Goal: Answer question/provide support: Share knowledge or assist other users

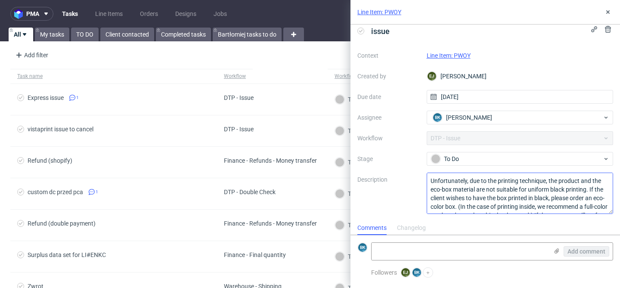
scroll to position [35, 0]
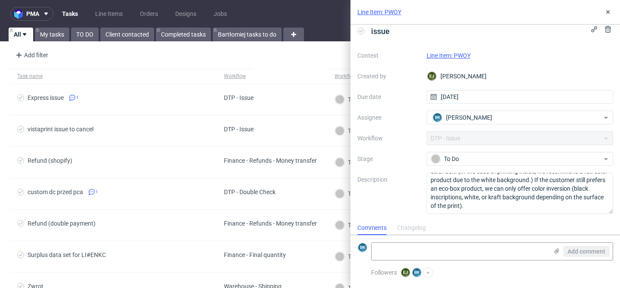
click at [460, 55] on link "Line Item: PWOY" at bounding box center [448, 55] width 44 height 7
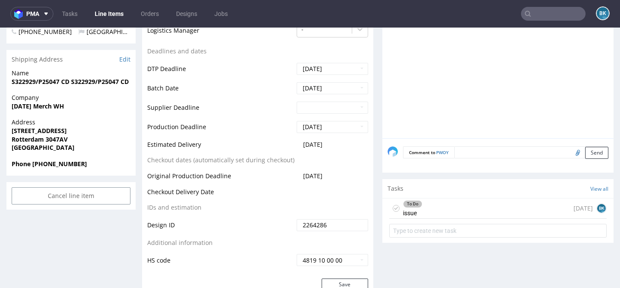
scroll to position [329, 0]
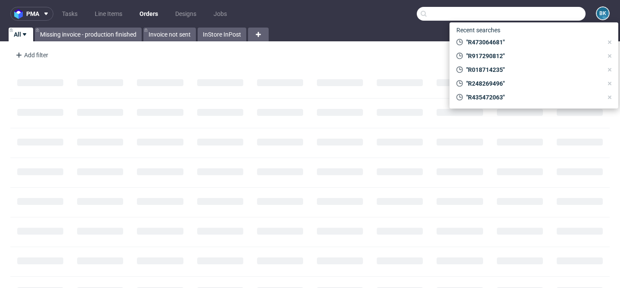
click at [545, 13] on input "text" at bounding box center [500, 14] width 169 height 14
paste input "R917290812"
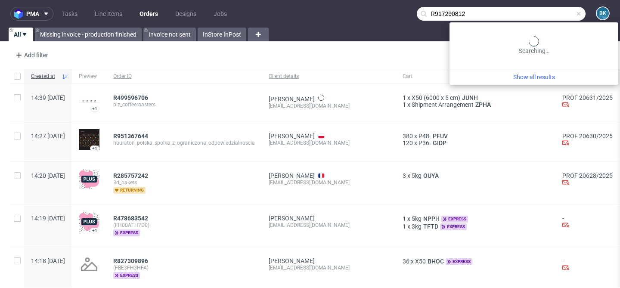
type input "R917290812"
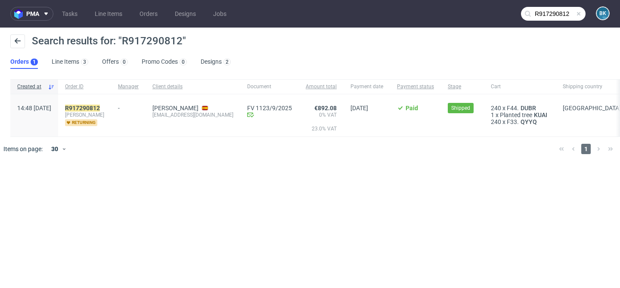
click at [101, 103] on div "R917290812 carla_fortea_esplugues returning" at bounding box center [84, 115] width 53 height 42
click at [100, 108] on mark "R917290812" at bounding box center [82, 108] width 35 height 7
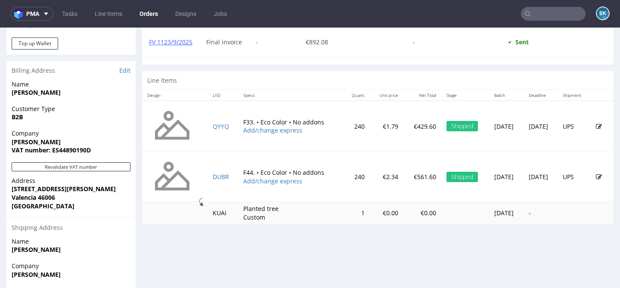
scroll to position [402, 0]
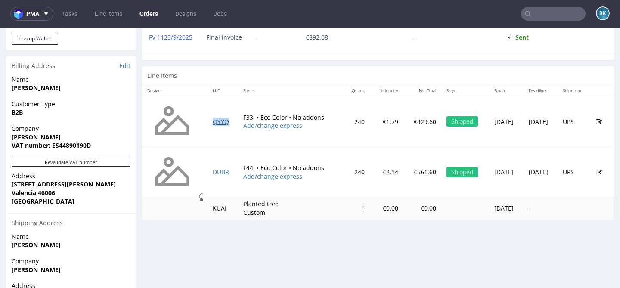
click at [214, 126] on link "QYYQ" at bounding box center [221, 121] width 16 height 8
click at [213, 176] on link "DUBR" at bounding box center [221, 172] width 16 height 8
click at [215, 126] on link "QYYQ" at bounding box center [221, 121] width 16 height 8
click at [213, 176] on link "DUBR" at bounding box center [221, 172] width 16 height 8
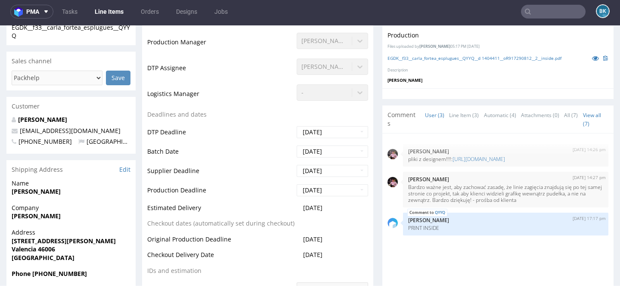
scroll to position [260, 0]
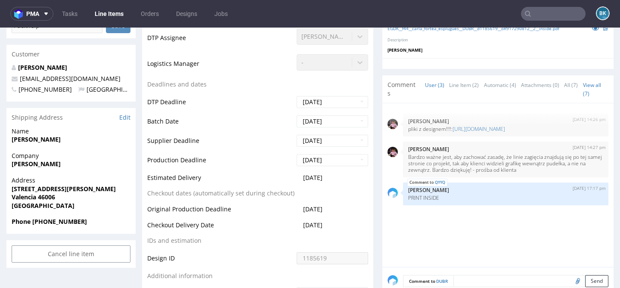
scroll to position [313, 0]
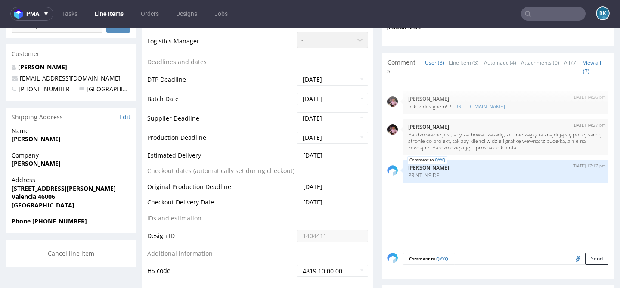
scroll to position [312, 0]
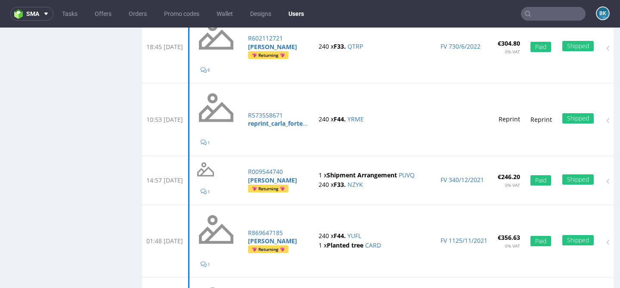
scroll to position [592, 0]
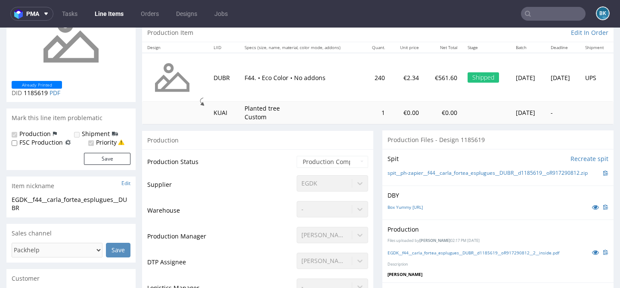
scroll to position [109, 0]
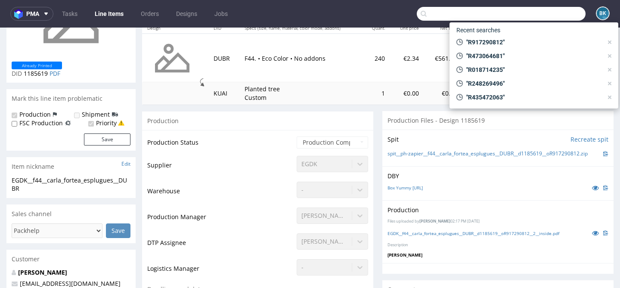
click at [547, 12] on input "text" at bounding box center [500, 14] width 169 height 14
paste input "R745505354"
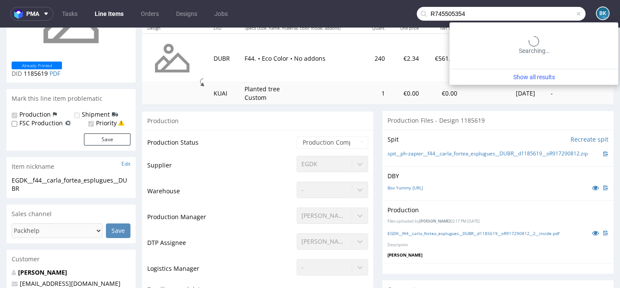
type input "R745505354"
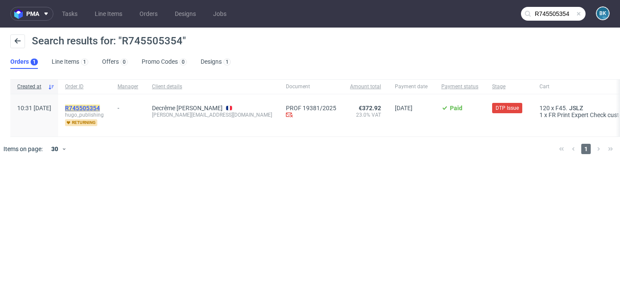
click at [97, 105] on mark "R745505354" at bounding box center [82, 108] width 35 height 7
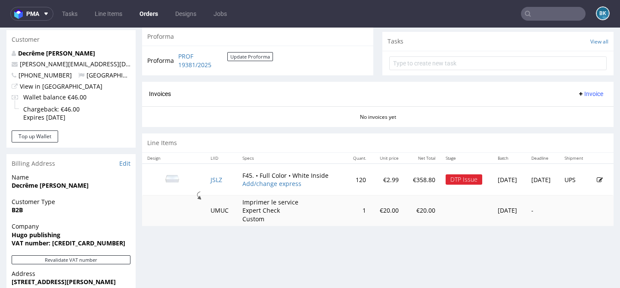
scroll to position [305, 0]
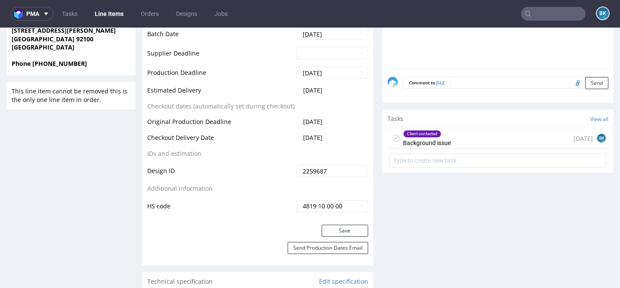
scroll to position [436, 0]
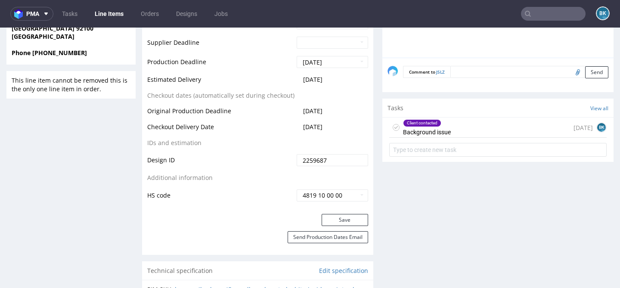
click at [479, 126] on div "Client contacted Background issue 10 days ago BK" at bounding box center [497, 127] width 217 height 20
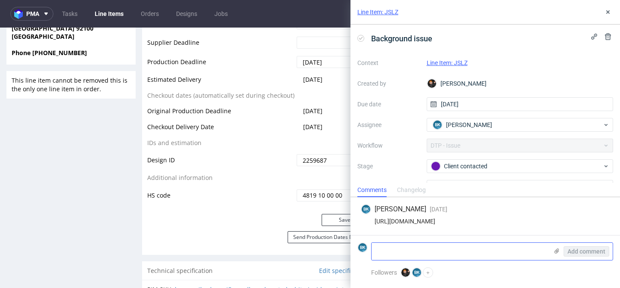
click at [556, 251] on use at bounding box center [556, 250] width 5 height 5
click at [0, 0] on input "file" at bounding box center [0, 0] width 0 height 0
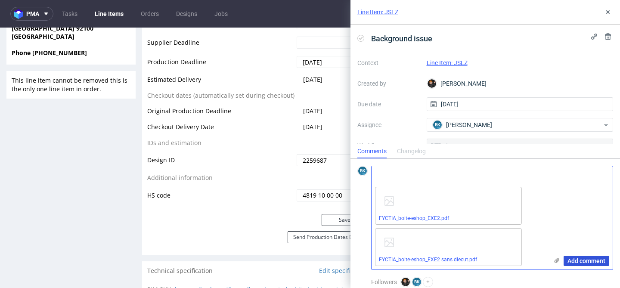
click at [583, 260] on span "Add comment" at bounding box center [586, 261] width 38 height 6
click at [577, 261] on span "Add comment" at bounding box center [586, 261] width 38 height 6
click at [543, 242] on div "FYCTIA_boite-eshop_EXE2.pdf FYCTIA_boite-eshop_EXE2 sans diecut.pdf" at bounding box center [459, 226] width 176 height 86
click at [606, 12] on icon at bounding box center [607, 12] width 7 height 7
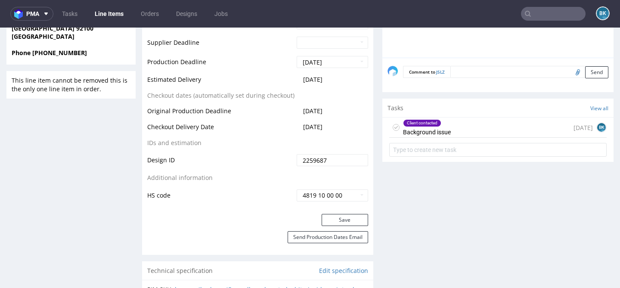
click at [456, 132] on div "Client contacted Background issue 10 days ago BK" at bounding box center [497, 127] width 217 height 20
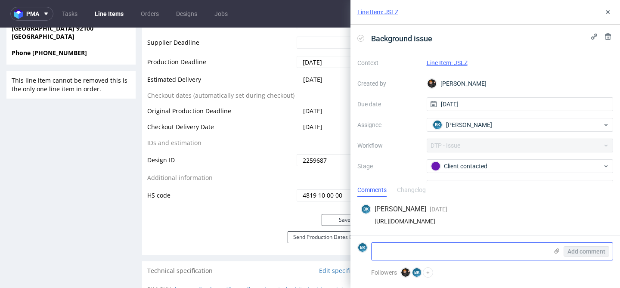
click at [417, 247] on textarea at bounding box center [459, 251] width 176 height 17
paste textarea "https://we.tl/t-elwVu9C42B"
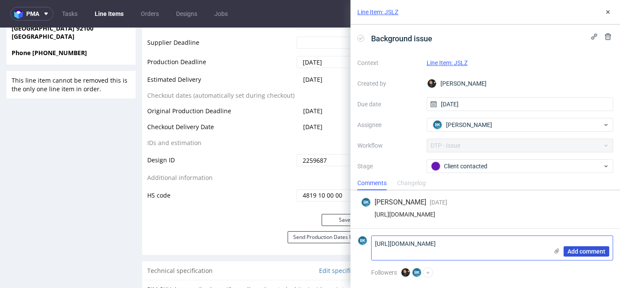
type textarea "https://we.tl/t-elwVu9C42B"
click at [595, 249] on span "Add comment" at bounding box center [586, 251] width 38 height 6
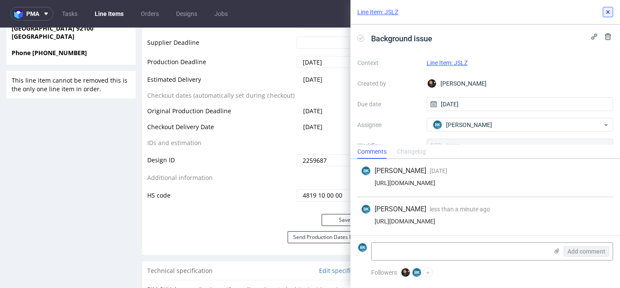
click at [605, 13] on icon at bounding box center [607, 12] width 7 height 7
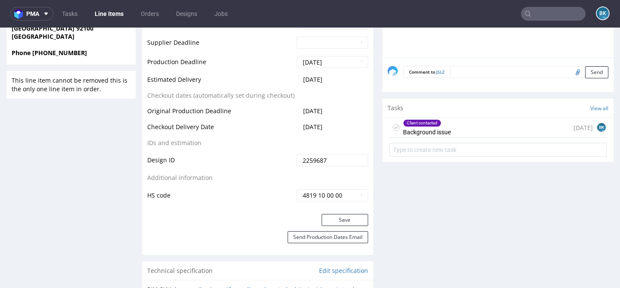
click at [456, 126] on div "Client contacted Background issue 10 days ago BK" at bounding box center [497, 127] width 217 height 20
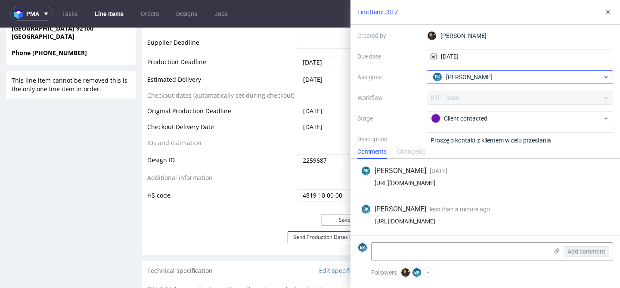
scroll to position [48, 0]
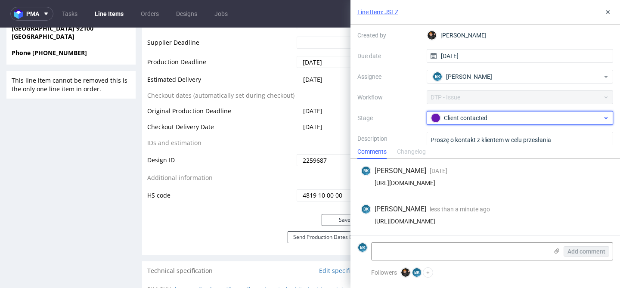
click at [471, 118] on div "Client contacted" at bounding box center [516, 117] width 171 height 9
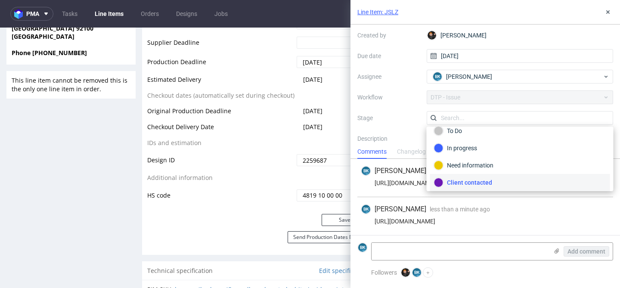
scroll to position [63, 0]
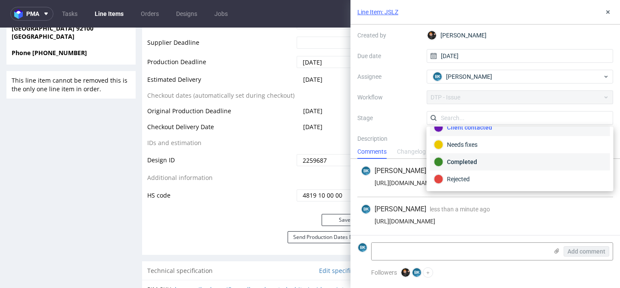
click at [463, 160] on div "Completed" at bounding box center [520, 161] width 172 height 9
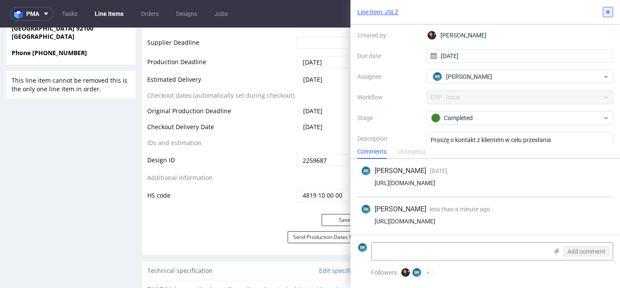
click at [607, 13] on icon at bounding box center [607, 12] width 7 height 7
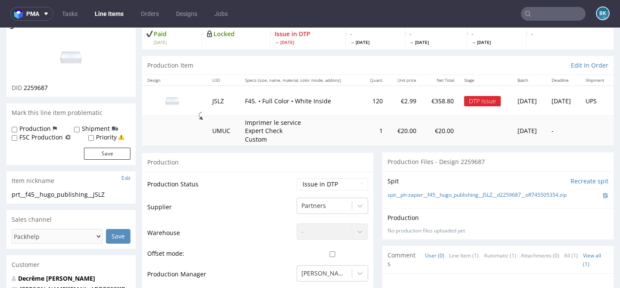
scroll to position [57, 0]
click at [320, 183] on select "Waiting for Artwork Waiting for Diecut Waiting for Mockup Waiting for DTP Waiti…" at bounding box center [331, 184] width 71 height 12
select select "back_for_dtp"
click at [296, 178] on select "Waiting for Artwork Waiting for Diecut Waiting for Mockup Waiting for DTP Waiti…" at bounding box center [331, 184] width 71 height 12
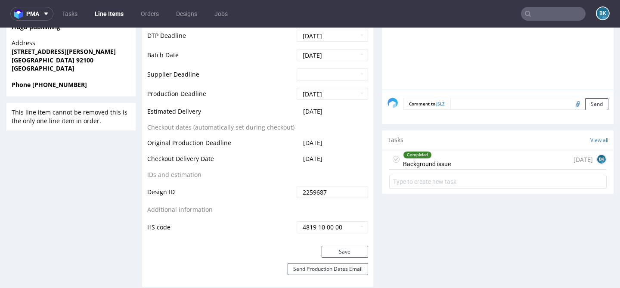
scroll to position [449, 0]
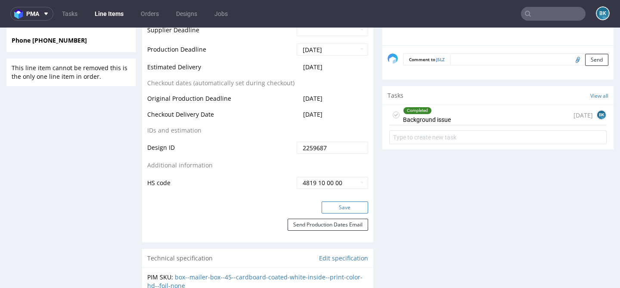
click at [351, 204] on button "Save" at bounding box center [344, 207] width 46 height 12
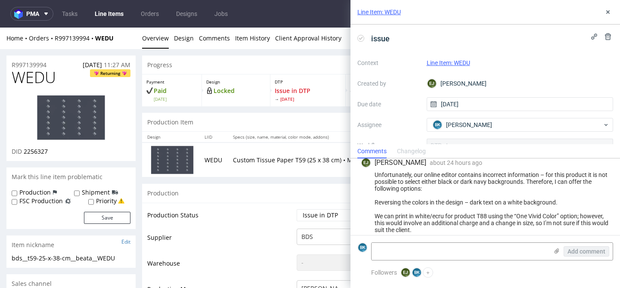
scroll to position [99, 0]
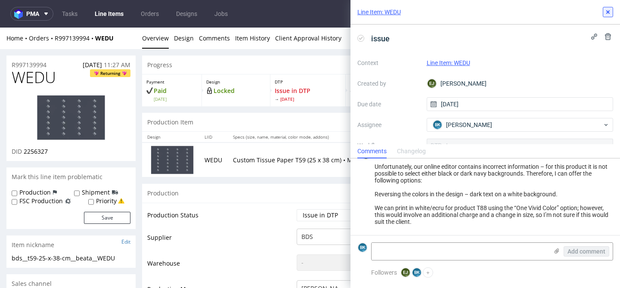
click at [608, 16] on button at bounding box center [607, 12] width 10 height 10
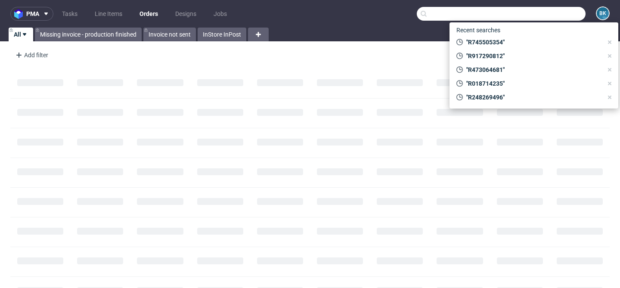
click at [550, 15] on input "text" at bounding box center [500, 14] width 169 height 14
paste input "R338023200"
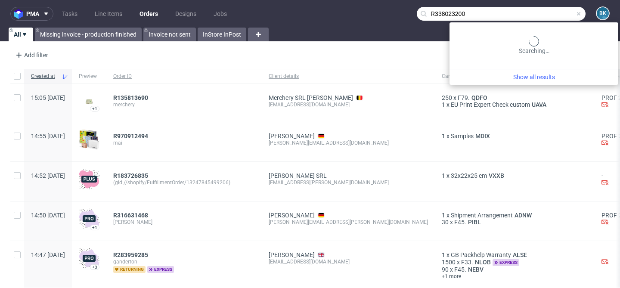
type input "R338023200"
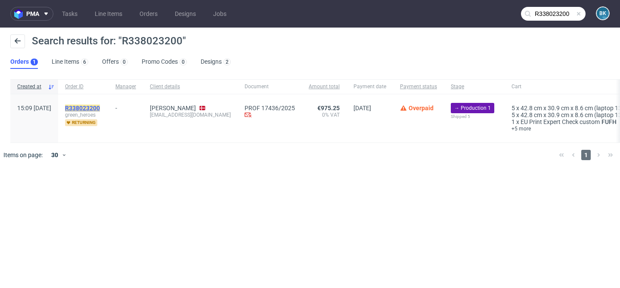
click at [100, 106] on mark "R338023200" at bounding box center [82, 108] width 35 height 7
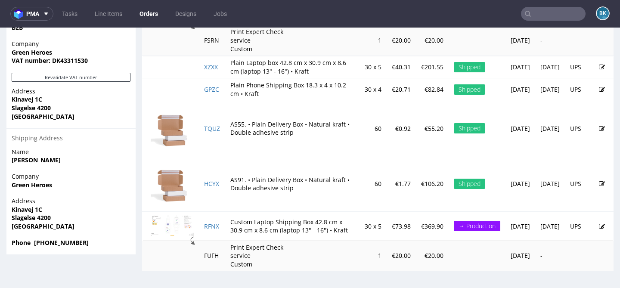
scroll to position [497, 0]
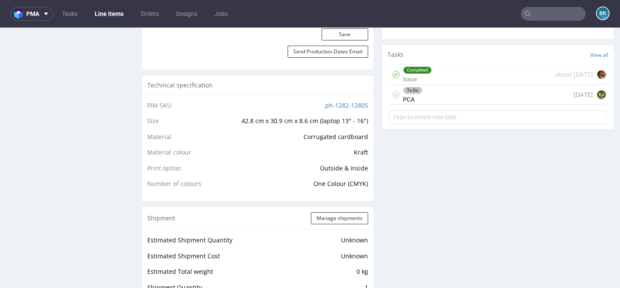
scroll to position [589, 0]
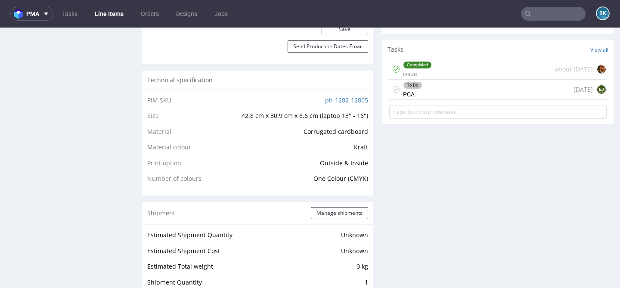
click at [460, 97] on div "To Do PCA 15 days ago EJ" at bounding box center [497, 90] width 217 height 20
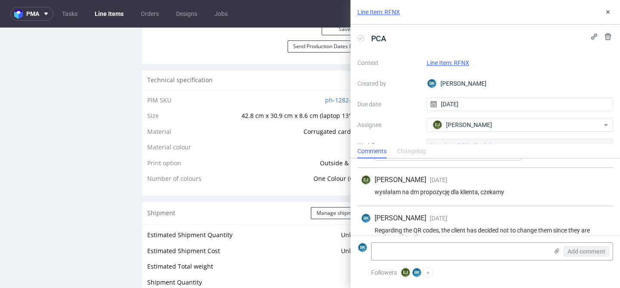
scroll to position [203, 0]
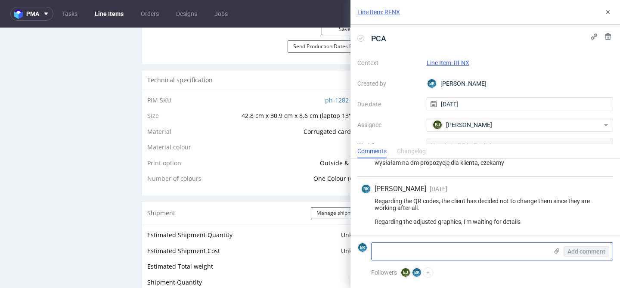
click at [424, 254] on textarea at bounding box center [459, 251] width 176 height 17
paste textarea "https://app-eu1.hubspot.com/contacts/25600958/record/0-5/232924100806/"
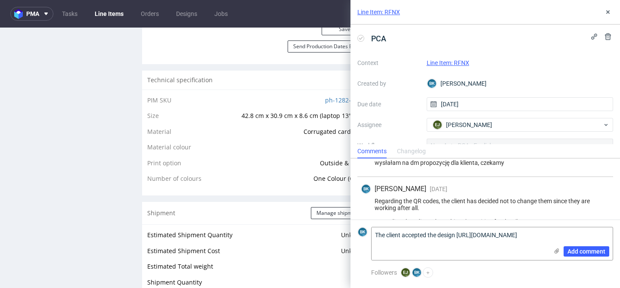
scroll to position [0, 0]
type textarea "The client accepted the design https://app-eu1.hubspot.com/contacts/25600958/re…"
click at [598, 249] on span "Add comment" at bounding box center [586, 251] width 38 height 6
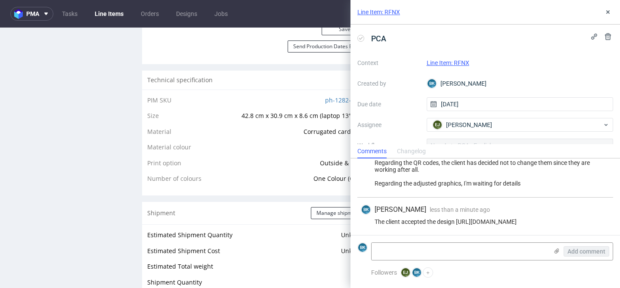
scroll to position [46, 0]
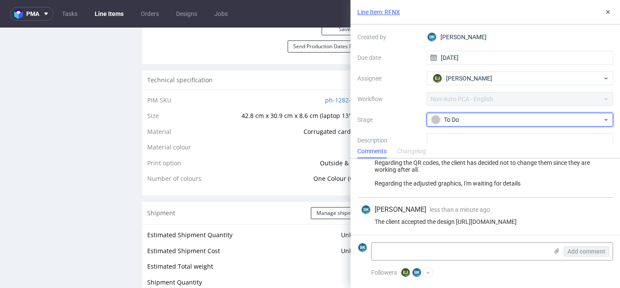
click at [469, 120] on div "To Do" at bounding box center [516, 119] width 171 height 9
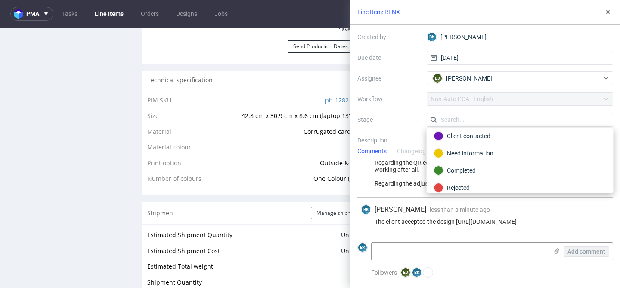
scroll to position [46, 0]
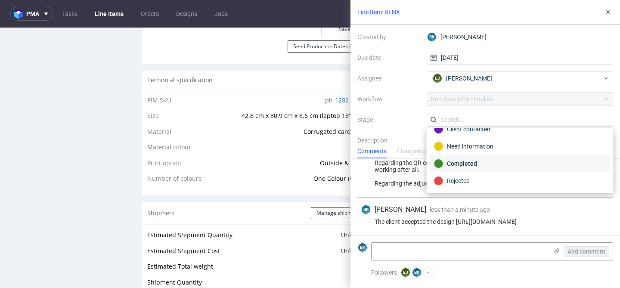
click at [466, 161] on div "Completed" at bounding box center [520, 163] width 172 height 9
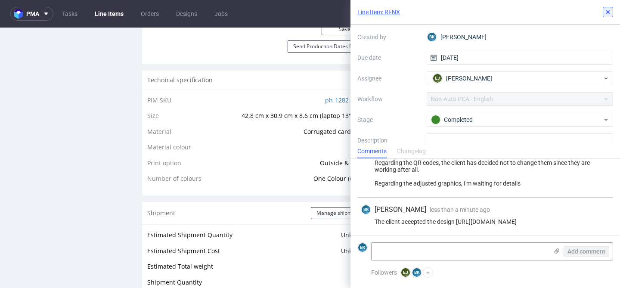
click at [609, 14] on icon at bounding box center [607, 12] width 7 height 7
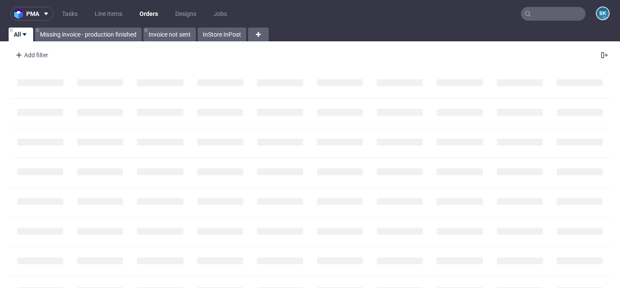
click at [558, 11] on input "text" at bounding box center [553, 14] width 65 height 14
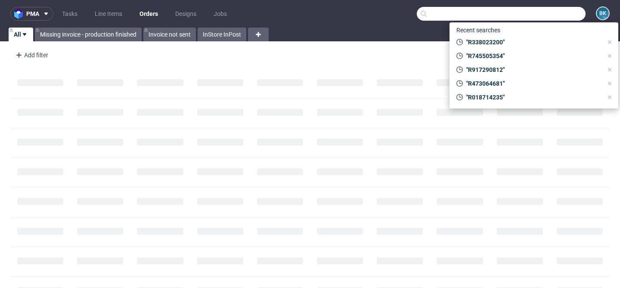
paste input "R126921915"
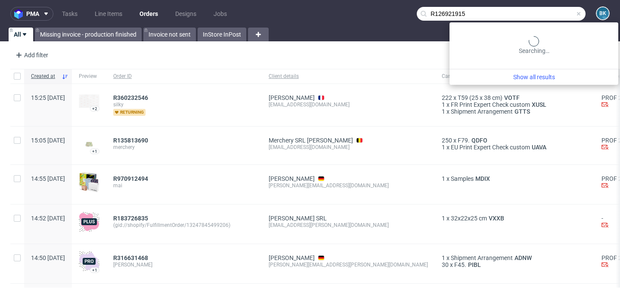
type input "R126921915"
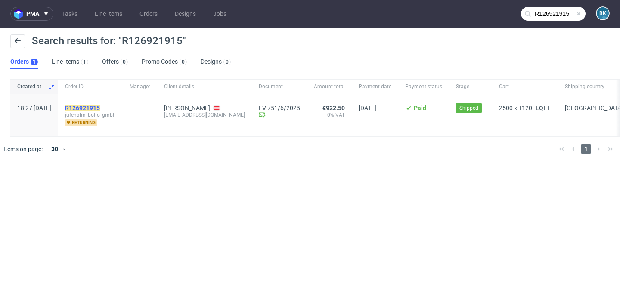
click at [100, 105] on mark "R126921915" at bounding box center [82, 108] width 35 height 7
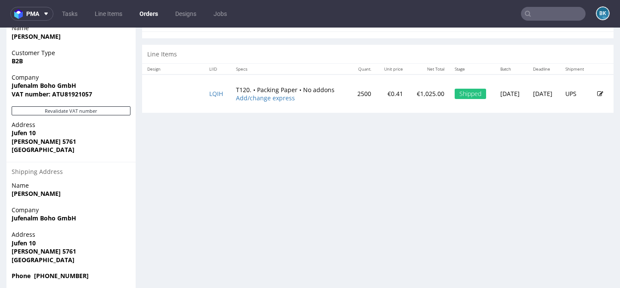
scroll to position [440, 0]
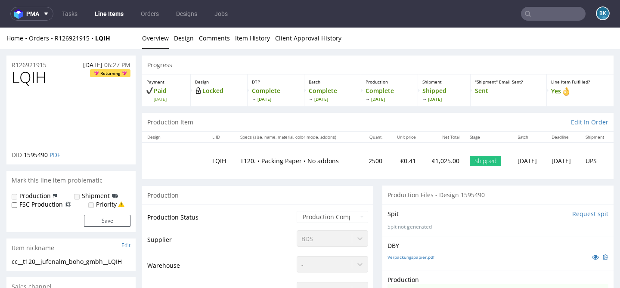
click at [560, 15] on input "text" at bounding box center [553, 14] width 65 height 14
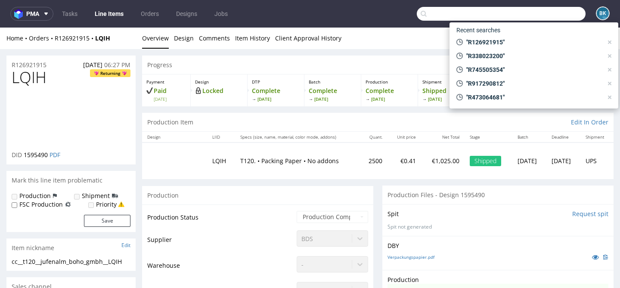
paste input "R424437586"
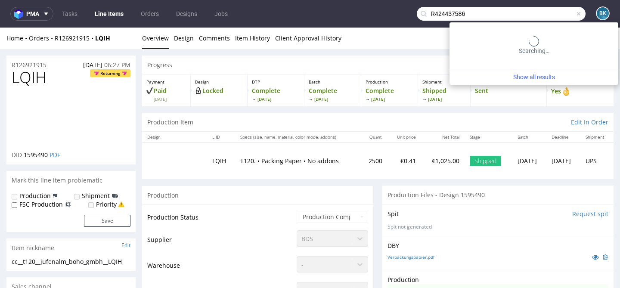
type input "R424437586"
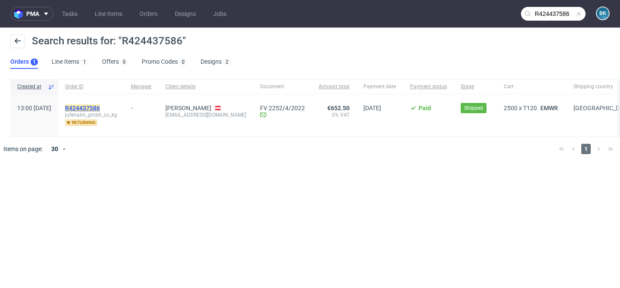
click at [100, 107] on mark "R424437586" at bounding box center [82, 108] width 35 height 7
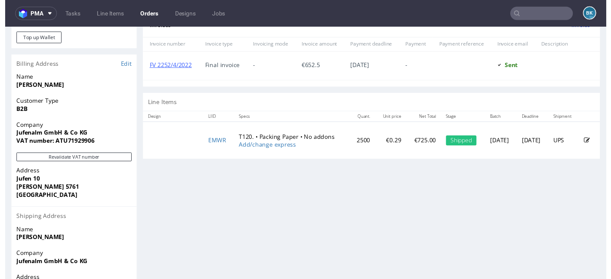
scroll to position [379, 0]
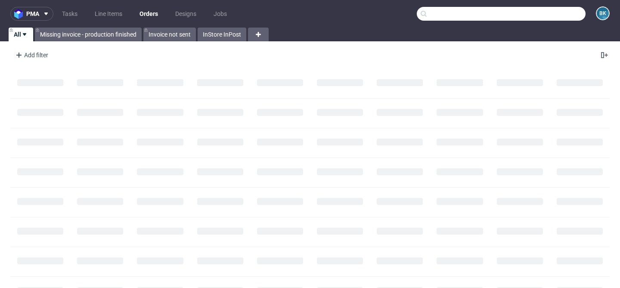
click at [548, 15] on input "text" at bounding box center [500, 14] width 169 height 14
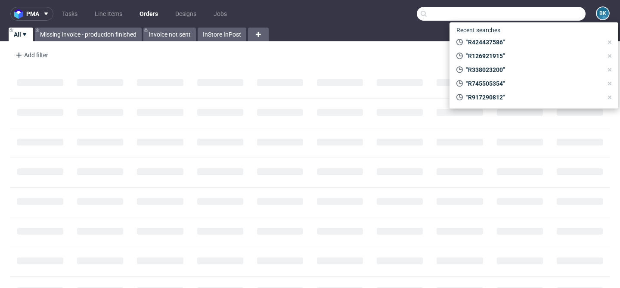
paste input "[PERSON_NAME][EMAIL_ADDRESS][DOMAIN_NAME]"
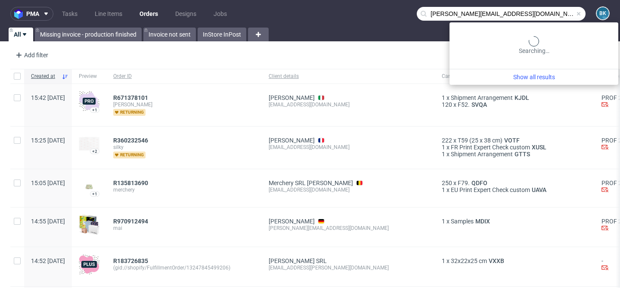
type input "[PERSON_NAME][EMAIL_ADDRESS][DOMAIN_NAME]"
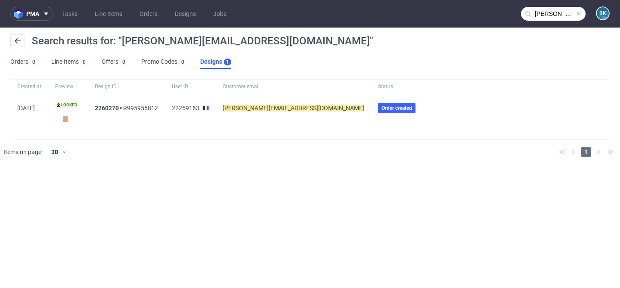
click at [580, 14] on span at bounding box center [578, 13] width 7 height 7
click at [562, 12] on input "text" at bounding box center [553, 14] width 65 height 14
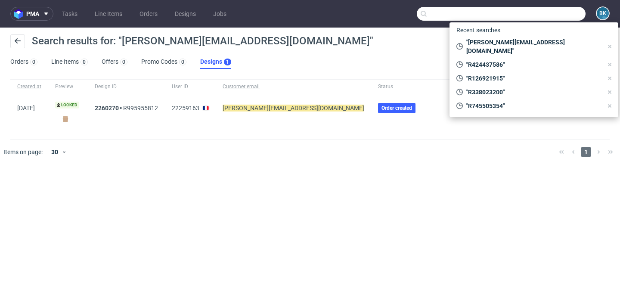
paste input "[EMAIL_ADDRESS][PERSON_NAME][DOMAIN_NAME]"
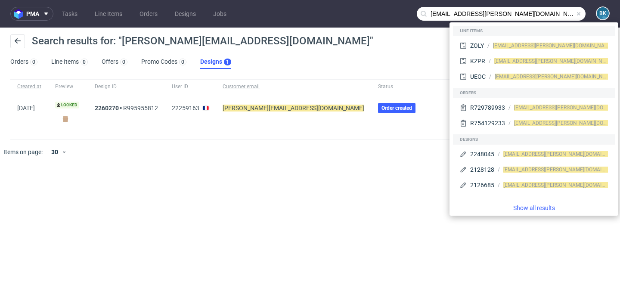
type input "[EMAIL_ADDRESS][PERSON_NAME][DOMAIN_NAME]"
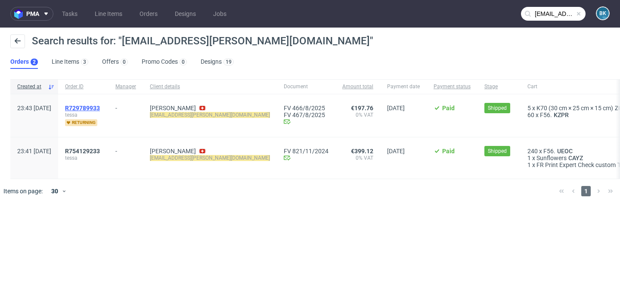
click at [100, 107] on span "R729789933" at bounding box center [82, 108] width 35 height 7
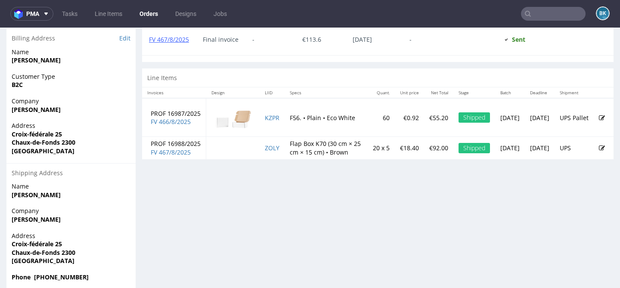
scroll to position [452, 0]
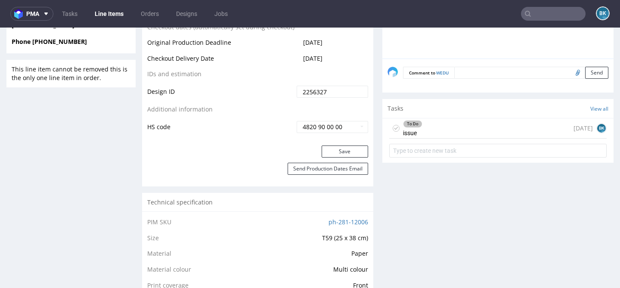
scroll to position [473, 0]
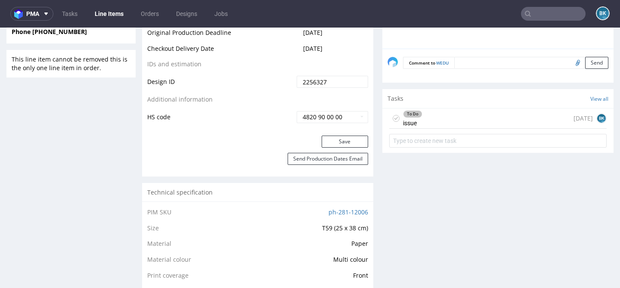
click at [478, 117] on div "To Do issue 8 days ago BK" at bounding box center [497, 118] width 217 height 20
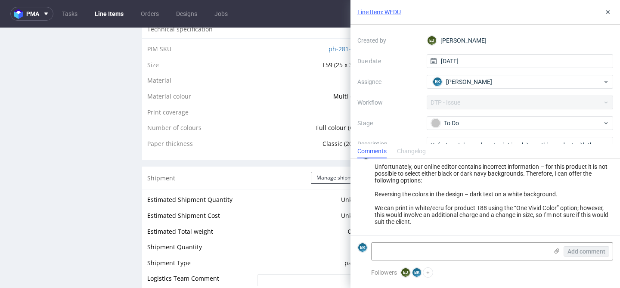
scroll to position [641, 0]
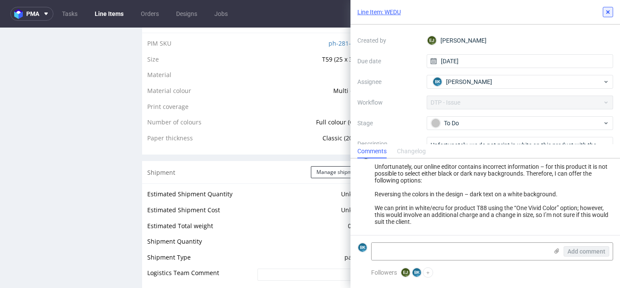
click at [608, 11] on use at bounding box center [607, 11] width 3 height 3
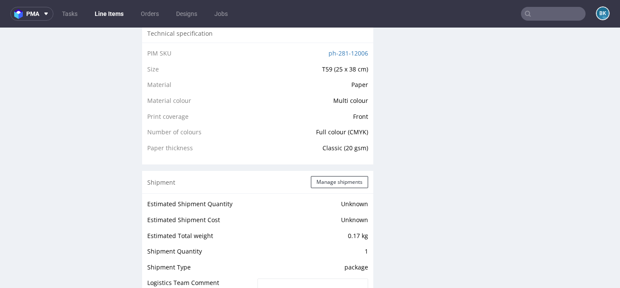
scroll to position [598, 0]
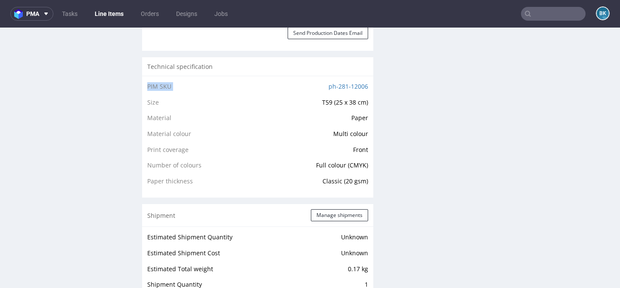
drag, startPoint x: 366, startPoint y: 85, endPoint x: 319, endPoint y: 87, distance: 46.9
click at [319, 87] on div "PIM SKU ph-281-12006 Size T59 (25 x 38 cm) Material Paper Material colour Multi…" at bounding box center [257, 137] width 231 height 122
click at [310, 86] on td "ph-281-12006" at bounding box center [301, 89] width 133 height 16
drag, startPoint x: 366, startPoint y: 88, endPoint x: 324, endPoint y: 88, distance: 41.7
click at [324, 88] on div "PIM SKU ph-281-12006 Size T59 (25 x 38 cm) Material Paper Material colour Multi…" at bounding box center [257, 137] width 231 height 122
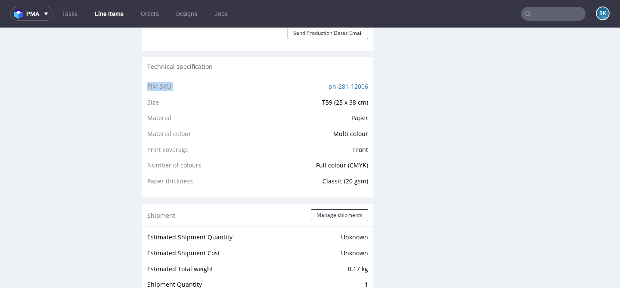
click at [307, 89] on td "ph-281-12006" at bounding box center [301, 89] width 133 height 16
drag, startPoint x: 322, startPoint y: 87, endPoint x: 370, endPoint y: 86, distance: 47.8
click at [370, 86] on div "Progress Payment Paid Fri 12 Sep Design Locked DTP Issue in DTP Tue 16 Sep Batc…" at bounding box center [377, 174] width 471 height 1435
drag, startPoint x: 366, startPoint y: 86, endPoint x: 344, endPoint y: 86, distance: 22.4
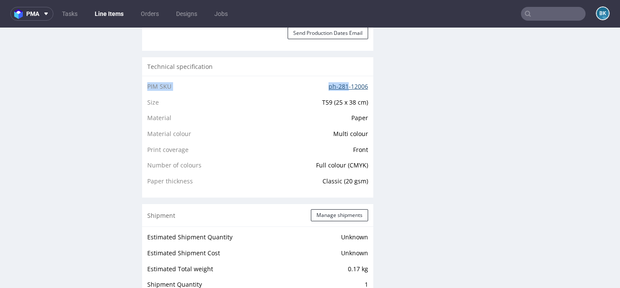
click at [344, 86] on div "PIM SKU ph-281-12006 Size T59 (25 x 38 cm) Material Paper Material colour Multi…" at bounding box center [257, 137] width 231 height 122
click at [299, 87] on td "ph-281-12006" at bounding box center [301, 89] width 133 height 16
drag, startPoint x: 321, startPoint y: 88, endPoint x: 364, endPoint y: 88, distance: 42.2
click at [364, 88] on td "ph-281-12006" at bounding box center [301, 89] width 133 height 16
copy link "ph-281-12006"
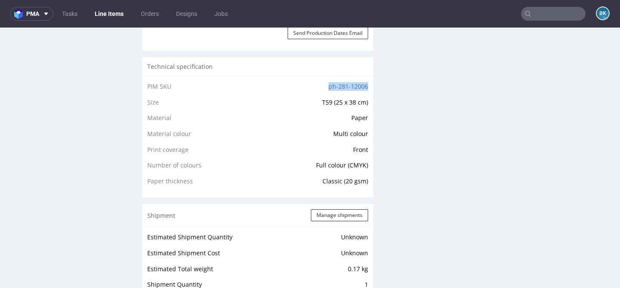
scroll to position [0, 0]
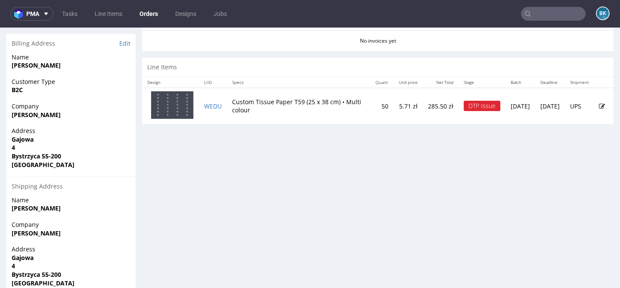
scroll to position [427, 0]
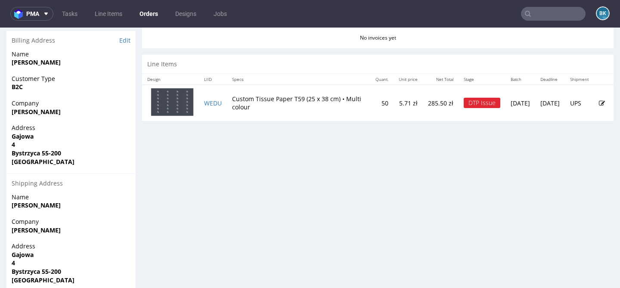
click at [598, 102] on icon at bounding box center [601, 103] width 6 height 6
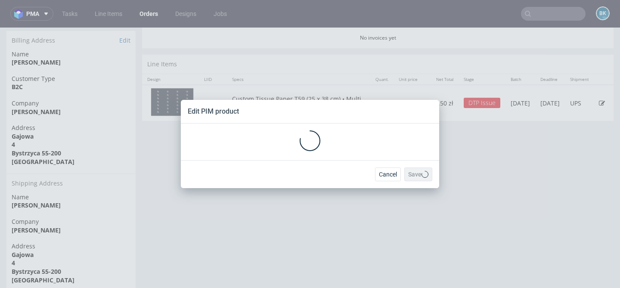
scroll to position [0, 0]
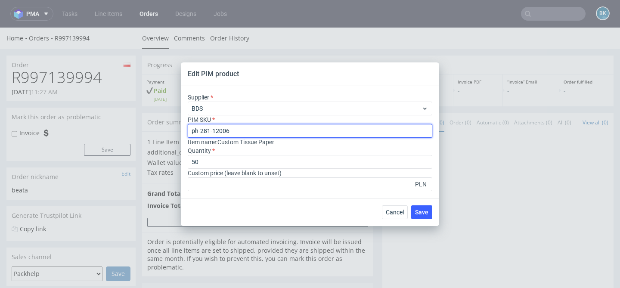
drag, startPoint x: 241, startPoint y: 129, endPoint x: 167, endPoint y: 129, distance: 74.4
click at [167, 129] on div "Edit PIM product Supplier BDS PIM SKU ph-281-12006 Item name : Custom Tissue Pa…" at bounding box center [310, 144] width 620 height 288
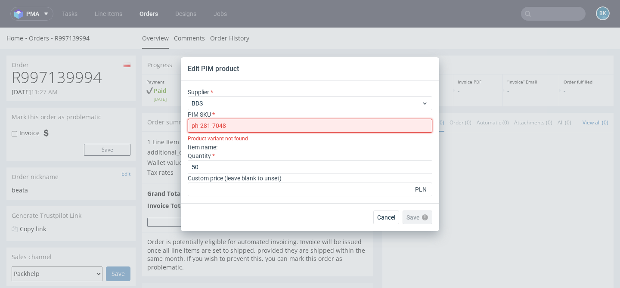
drag, startPoint x: 247, startPoint y: 126, endPoint x: 167, endPoint y: 126, distance: 79.2
click at [167, 126] on div "Edit PIM product Supplier BDS PIM SKU ph-281-7048 Product variant not found Ite…" at bounding box center [310, 144] width 620 height 288
paste input "text"
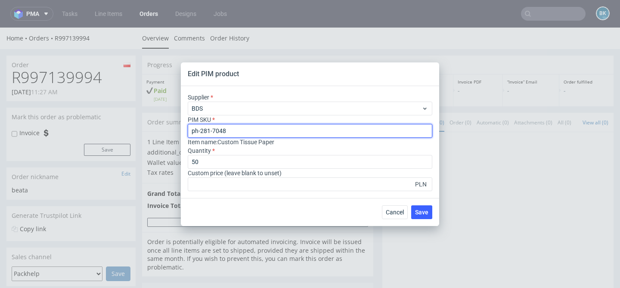
type input "ph-281-7048"
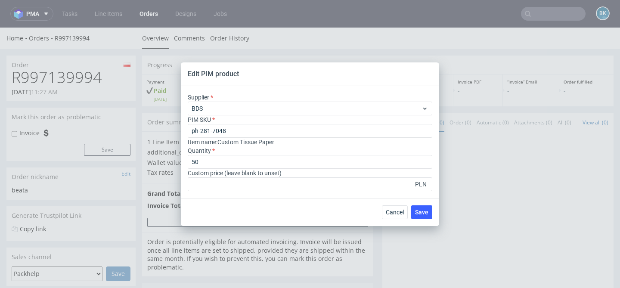
click at [337, 145] on div "Item name : Custom Tissue Paper" at bounding box center [310, 142] width 244 height 9
click at [423, 210] on span "Save" at bounding box center [421, 212] width 13 height 6
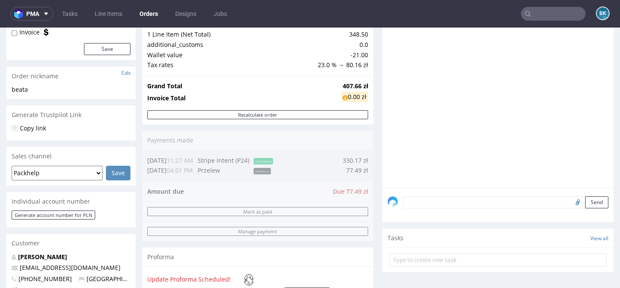
scroll to position [104, 0]
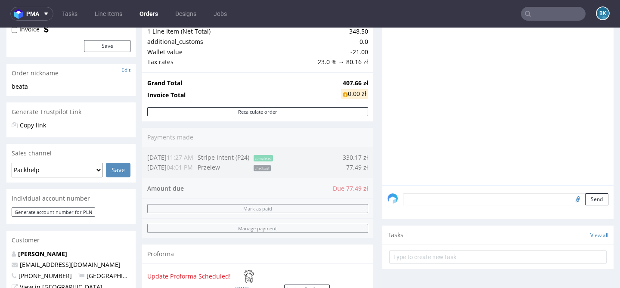
drag, startPoint x: 369, startPoint y: 189, endPoint x: 338, endPoint y: 190, distance: 31.0
click at [338, 190] on div "Order summary 1 Line Item (Net Total) 348.50 additional_customs 0.0 Wallet valu…" at bounding box center [257, 157] width 231 height 311
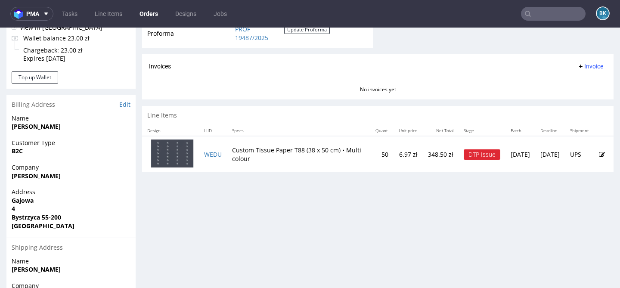
scroll to position [373, 0]
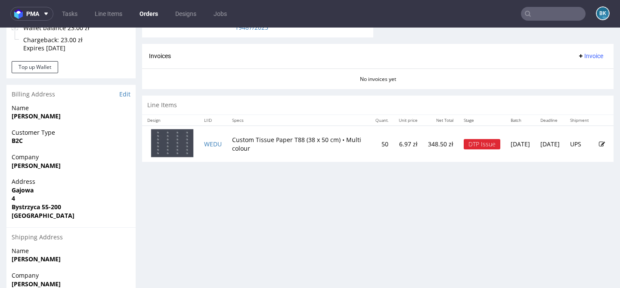
click at [598, 142] on icon at bounding box center [601, 144] width 6 height 6
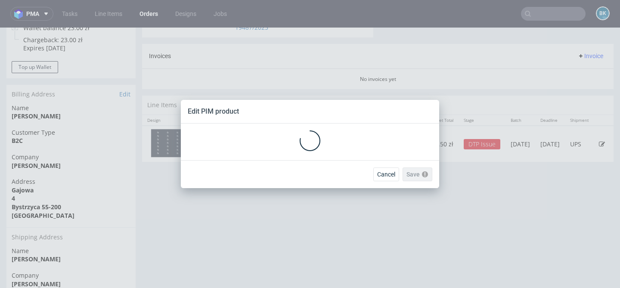
scroll to position [0, 0]
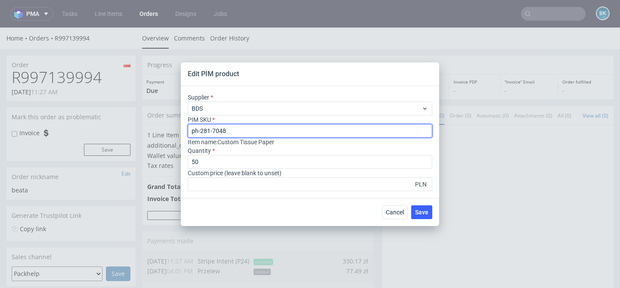
drag, startPoint x: 236, startPoint y: 133, endPoint x: 185, endPoint y: 132, distance: 50.8
click at [185, 132] on div "Supplier BDS PIM SKU ph-281-7048 Item name : Custom Tissue Paper Quantity 50 Cu…" at bounding box center [310, 142] width 258 height 112
paste input "12006"
type input "ph-281-12006"
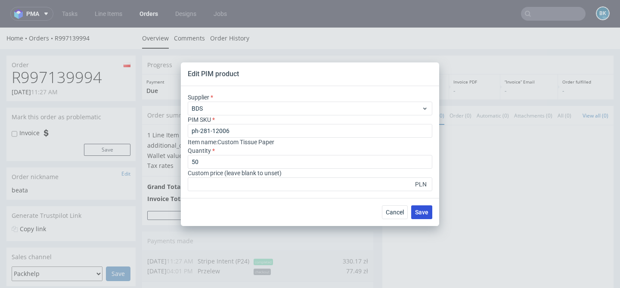
click at [422, 211] on span "Save" at bounding box center [421, 212] width 13 height 6
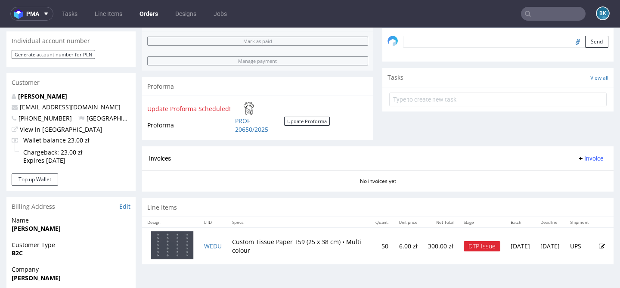
scroll to position [264, 0]
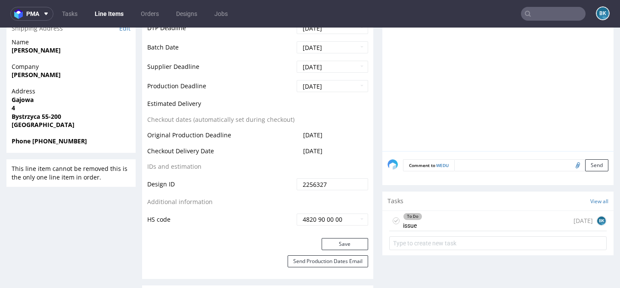
scroll to position [376, 0]
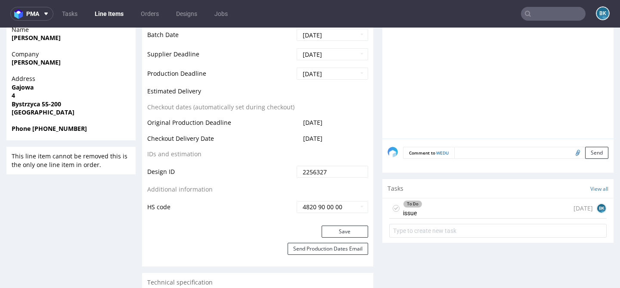
click at [456, 204] on div "To Do issue [DATE] BK" at bounding box center [497, 208] width 217 height 20
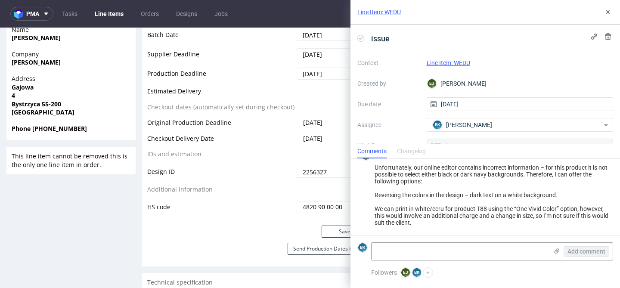
scroll to position [99, 0]
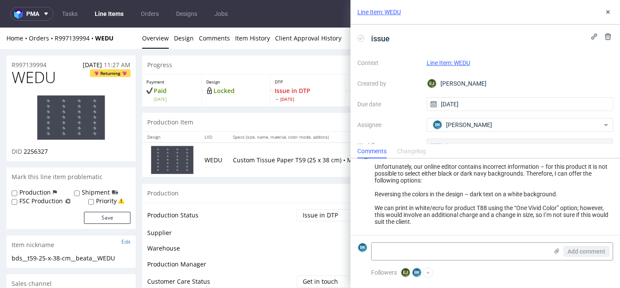
scroll to position [99, 0]
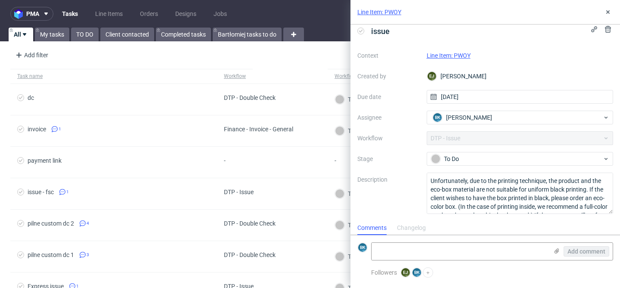
click at [459, 54] on link "Line Item: PWOY" at bounding box center [448, 55] width 44 height 7
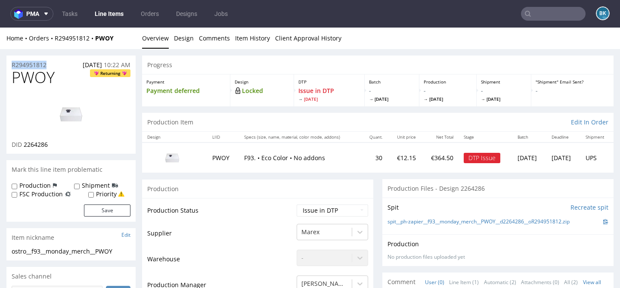
drag, startPoint x: 50, startPoint y: 62, endPoint x: 0, endPoint y: 62, distance: 50.3
copy p "R294951812"
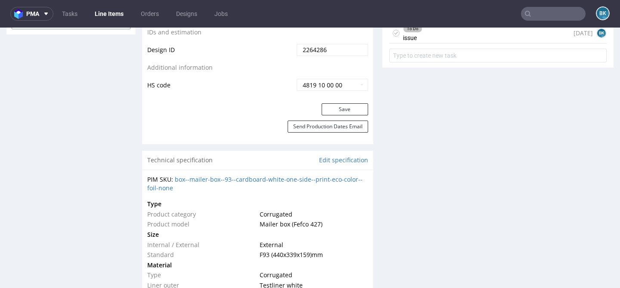
scroll to position [501, 0]
click at [454, 33] on div "To Do issue 1 day ago BK" at bounding box center [497, 33] width 217 height 20
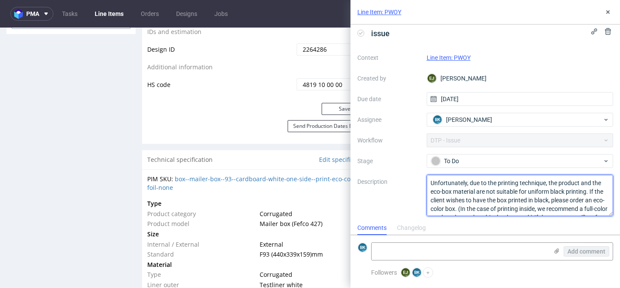
drag, startPoint x: 490, startPoint y: 209, endPoint x: 408, endPoint y: 172, distance: 89.9
click at [408, 171] on div "Context Line Item: PWOY Created by EJ Elżbieta Jelińska Due date 24/09/2025 Ass…" at bounding box center [485, 133] width 256 height 165
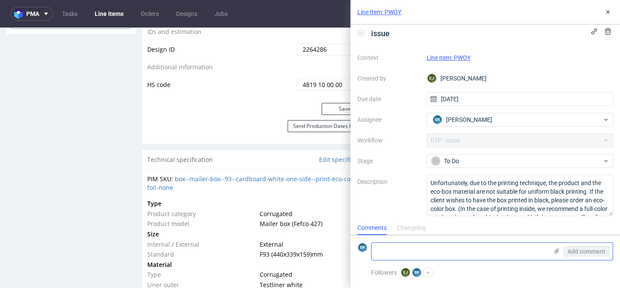
click at [442, 252] on textarea at bounding box center [459, 251] width 176 height 17
paste textarea "https://app-eu1.hubspot.com/contacts/25600958/record/0-5/233027288296/"
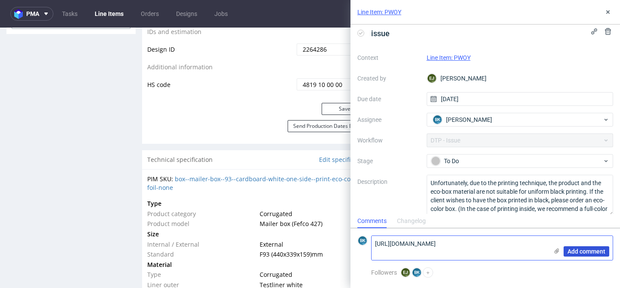
type textarea "https://app-eu1.hubspot.com/contacts/25600958/record/0-5/233027288296/"
click at [583, 254] on span "Add comment" at bounding box center [586, 251] width 38 height 6
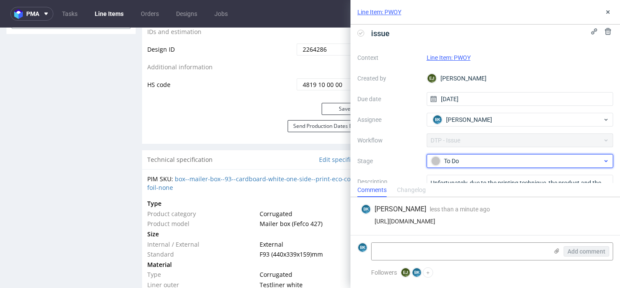
click at [484, 161] on div "To Do" at bounding box center [516, 160] width 171 height 9
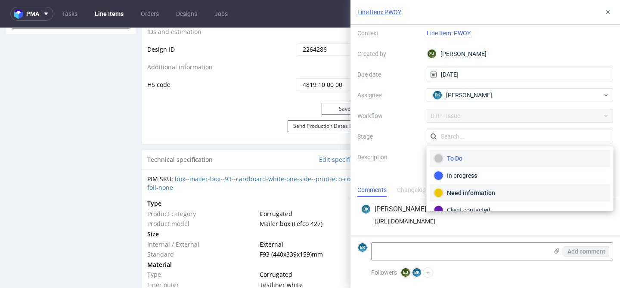
scroll to position [42, 0]
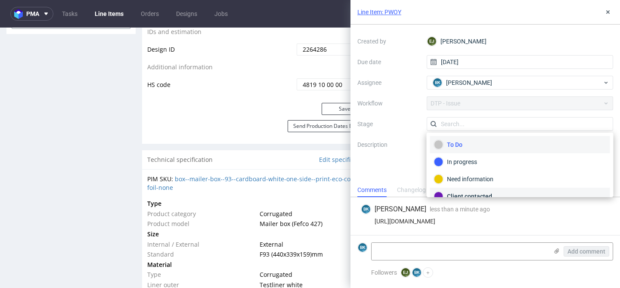
click at [474, 192] on div "Client contacted" at bounding box center [520, 195] width 172 height 9
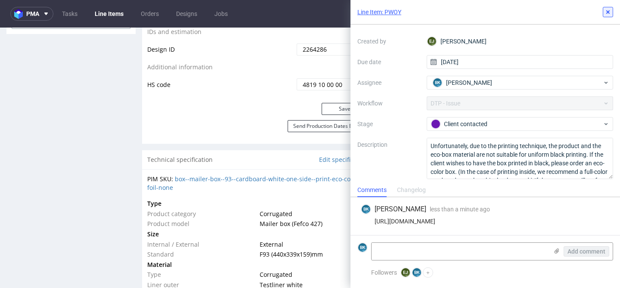
click at [608, 10] on icon at bounding box center [607, 12] width 7 height 7
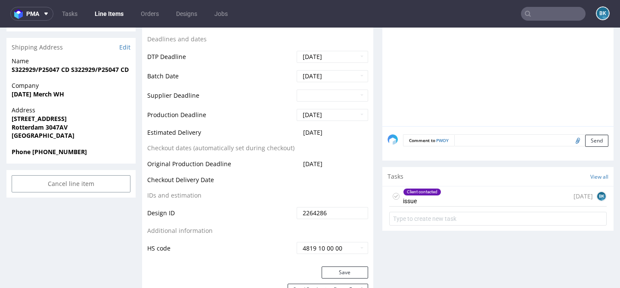
scroll to position [343, 0]
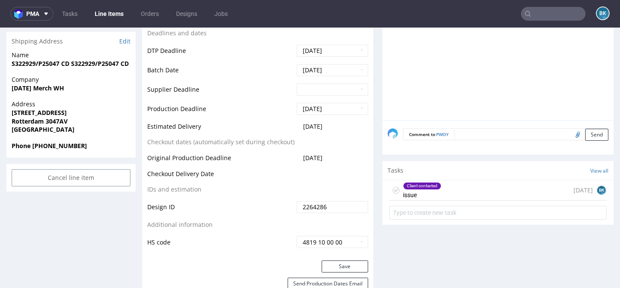
click at [452, 194] on div "Client contacted issue 1 day ago BK" at bounding box center [497, 190] width 217 height 20
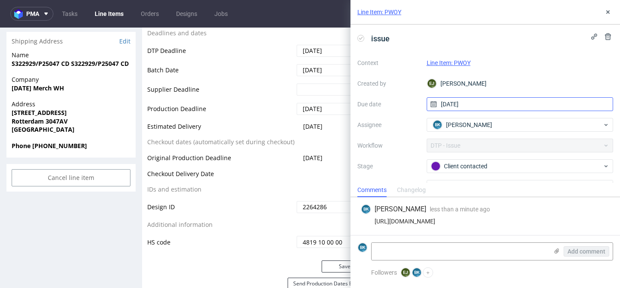
scroll to position [45, 0]
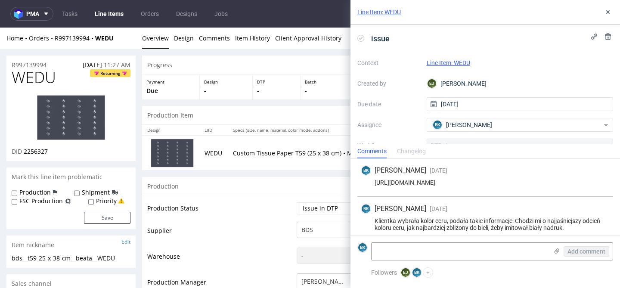
click at [455, 182] on div "https://app-eu1.hubspot.com/contacts/25600958/record/0-5/227830161596/" at bounding box center [485, 182] width 249 height 7
copy div "https://app-eu1.hubspot.com/contacts/25600958/record/0-5/227830161596/"
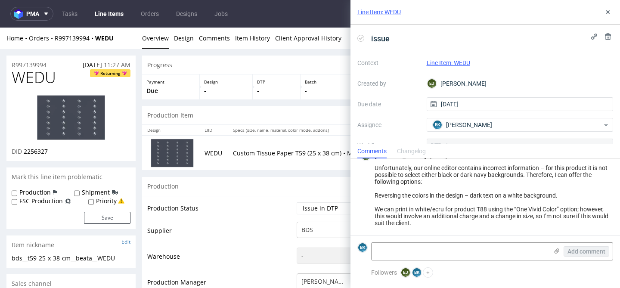
scroll to position [99, 0]
click at [467, 189] on div "Unfortunately, our online editor contains incorrect information – for this prod…" at bounding box center [485, 194] width 249 height 62
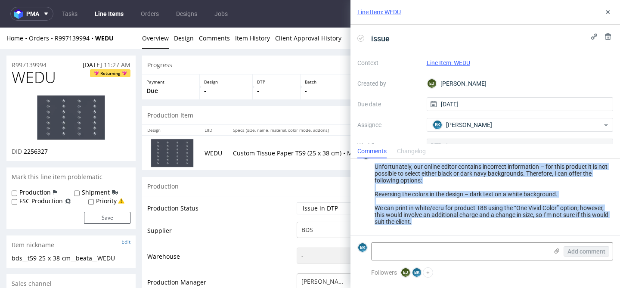
drag, startPoint x: 374, startPoint y: 167, endPoint x: 442, endPoint y: 231, distance: 93.5
click at [442, 231] on div "EJ Elżbieta Jelińska 1 day ago 24th Sep 2025, 15:38 Unfortunately, our online e…" at bounding box center [485, 188] width 256 height 93
copy div "Unfortunately, our online editor contains incorrect information – for this prod…"
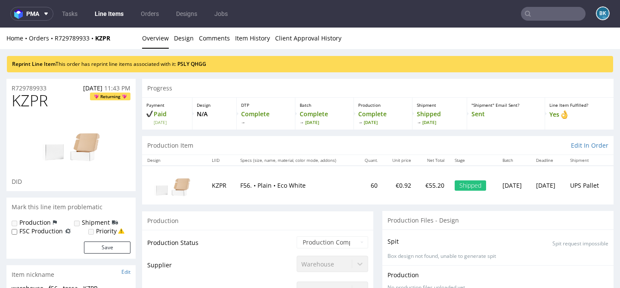
drag, startPoint x: 0, startPoint y: 0, endPoint x: 562, endPoint y: 18, distance: 562.6
click at [562, 18] on input "text" at bounding box center [553, 14] width 65 height 14
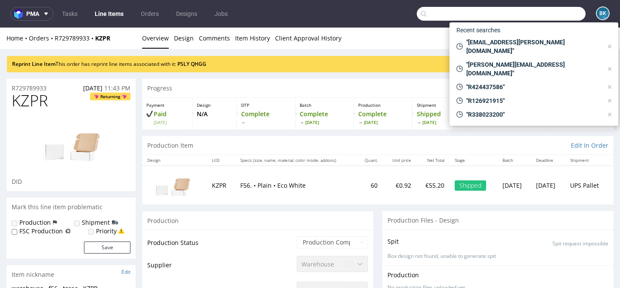
paste input "ainapico@amarantapalma.com"
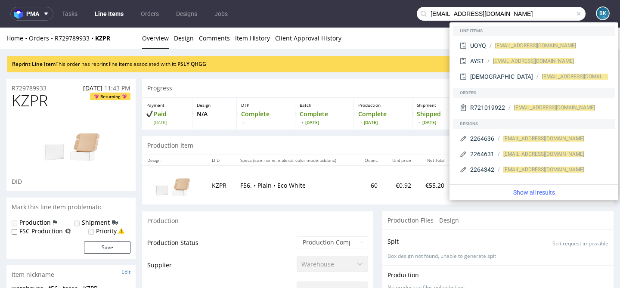
type input "ainapico@amarantapalma.com"
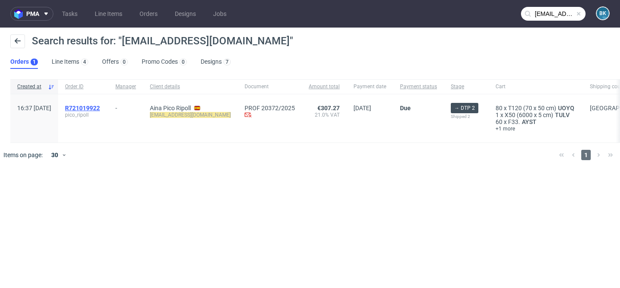
click at [100, 108] on span "R721019922" at bounding box center [82, 108] width 35 height 7
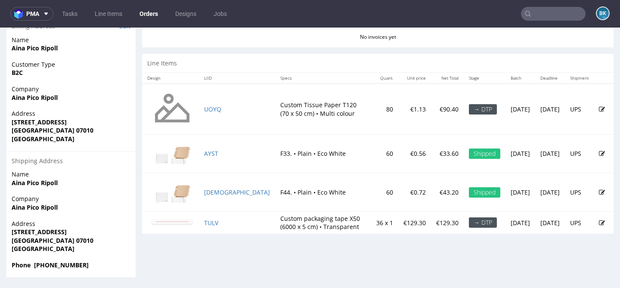
scroll to position [441, 0]
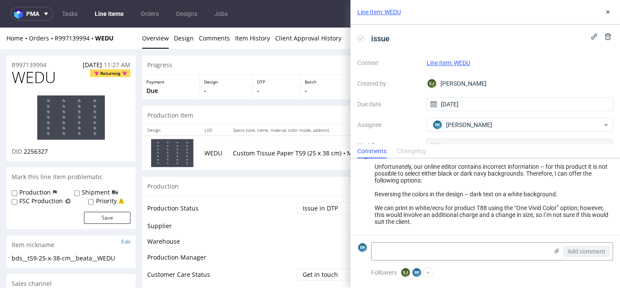
scroll to position [99, 0]
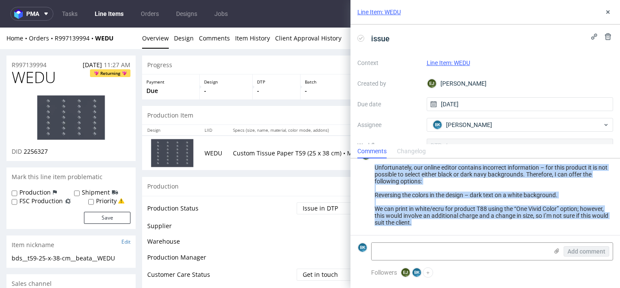
drag, startPoint x: 375, startPoint y: 165, endPoint x: 438, endPoint y: 221, distance: 84.7
click at [438, 222] on div "Unfortunately, our online editor contains incorrect information – for this prod…" at bounding box center [485, 195] width 249 height 62
copy div "Unfortunately, our online editor contains incorrect information – for this prod…"
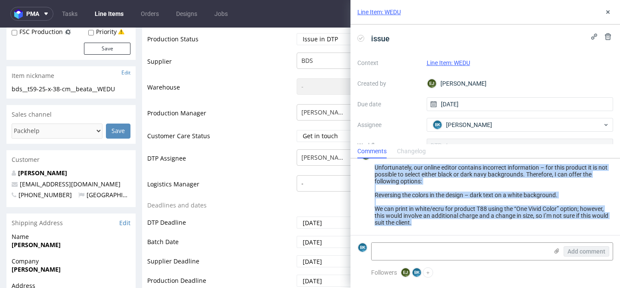
scroll to position [169, 0]
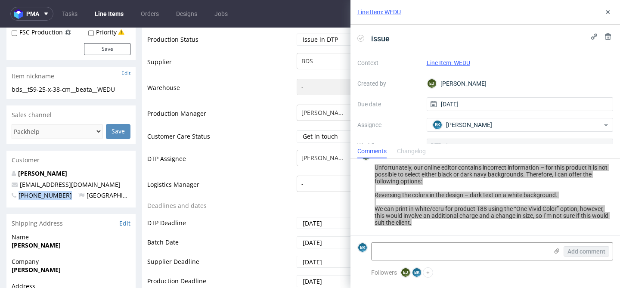
drag, startPoint x: 63, startPoint y: 196, endPoint x: 19, endPoint y: 197, distance: 43.9
click at [19, 197] on p "[PHONE_NUMBER] [GEOGRAPHIC_DATA]" at bounding box center [71, 195] width 119 height 9
copy span "[PHONE_NUMBER]"
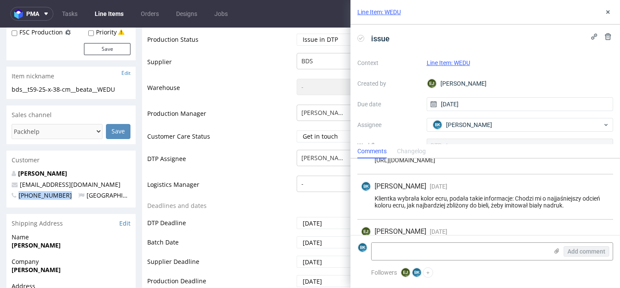
scroll to position [0, 0]
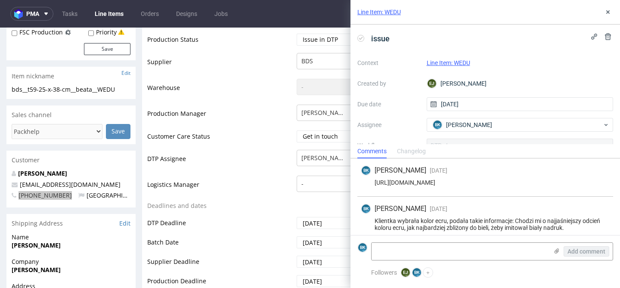
click at [463, 181] on div "[URL][DOMAIN_NAME]" at bounding box center [485, 182] width 249 height 7
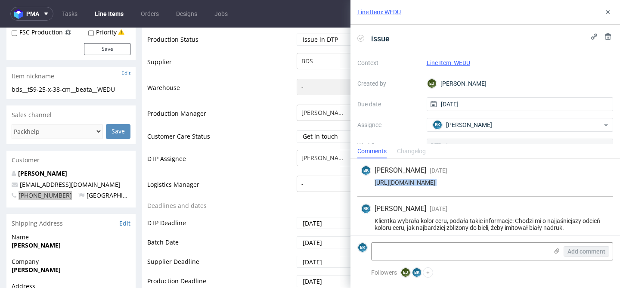
copy div "[URL][DOMAIN_NAME]"
click at [610, 10] on icon at bounding box center [607, 12] width 7 height 7
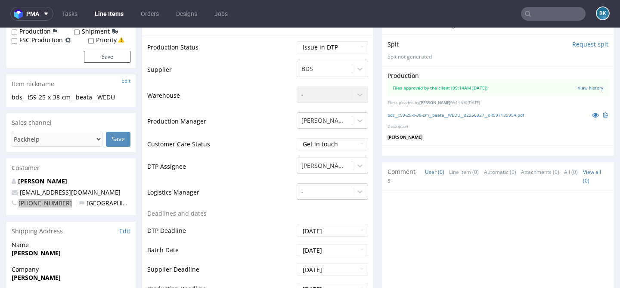
scroll to position [162, 0]
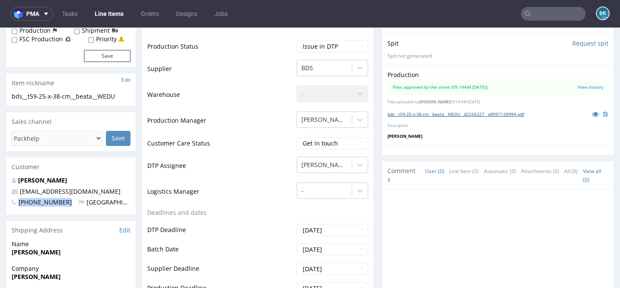
click at [439, 114] on link "bds__t59-25-x-38-cm__beata__WEDU__d2256327__oR997139994.pdf" at bounding box center [455, 114] width 136 height 6
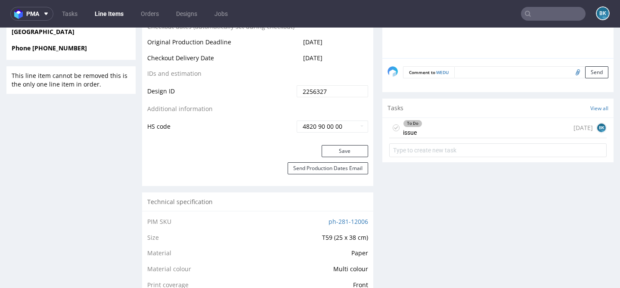
scroll to position [0, 0]
click at [500, 133] on div "To Do issue 8 days ago BK" at bounding box center [497, 128] width 217 height 20
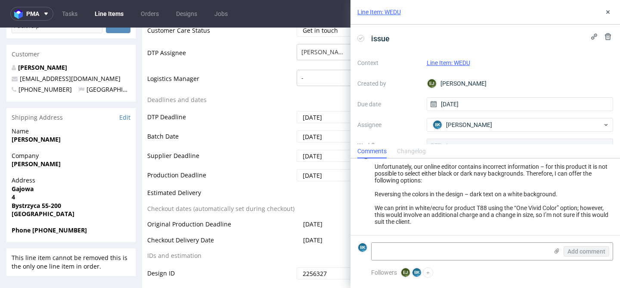
scroll to position [272, 0]
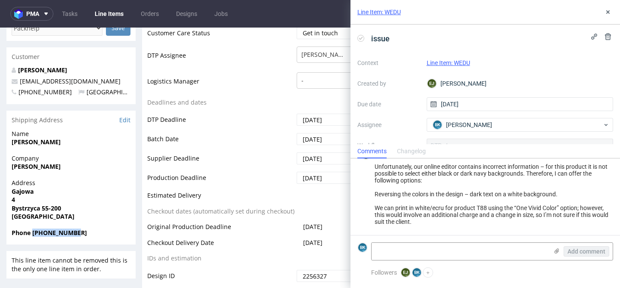
drag, startPoint x: 78, startPoint y: 230, endPoint x: 33, endPoint y: 231, distance: 45.6
click at [32, 231] on span "Phone +48605335511" at bounding box center [71, 232] width 119 height 9
copy strong "+48605335511"
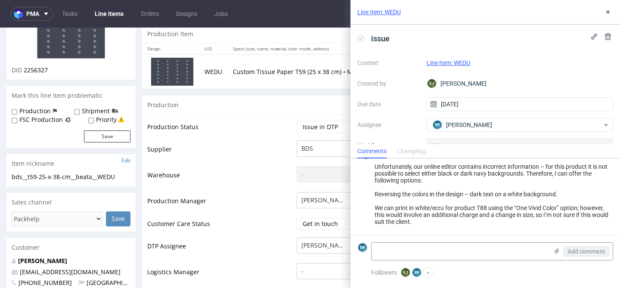
scroll to position [0, 0]
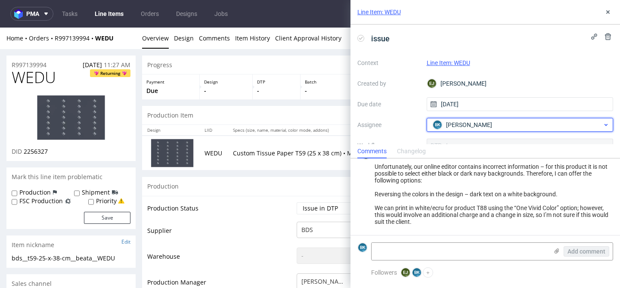
click at [478, 125] on span "Bogna Krystian" at bounding box center [469, 124] width 46 height 9
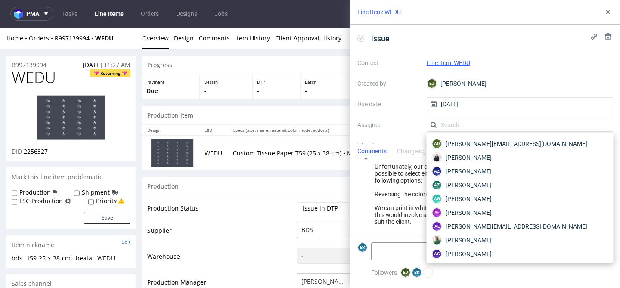
scroll to position [207, 0]
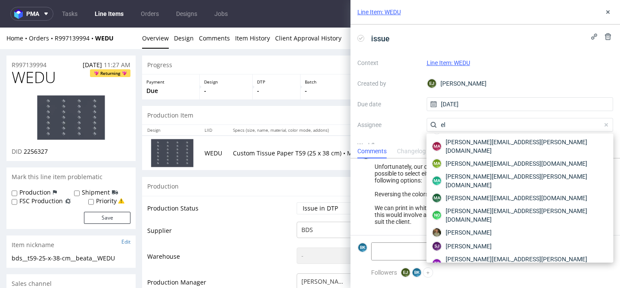
type input "elż"
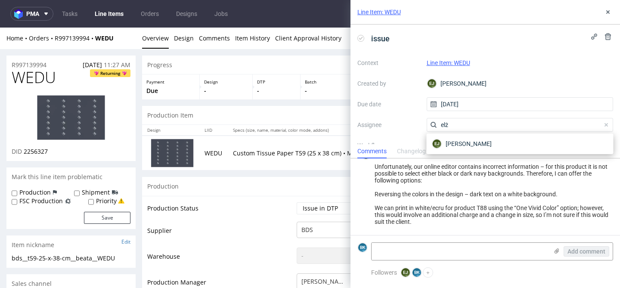
scroll to position [0, 0]
click at [476, 144] on span "Elżbieta Jelińska" at bounding box center [468, 143] width 46 height 9
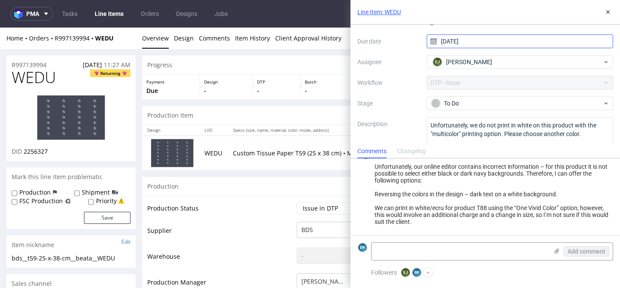
scroll to position [71, 0]
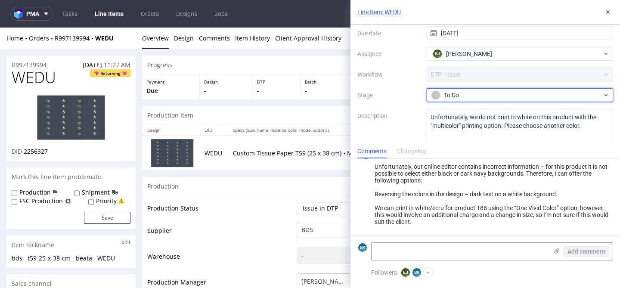
click at [490, 96] on div "To Do" at bounding box center [516, 94] width 171 height 9
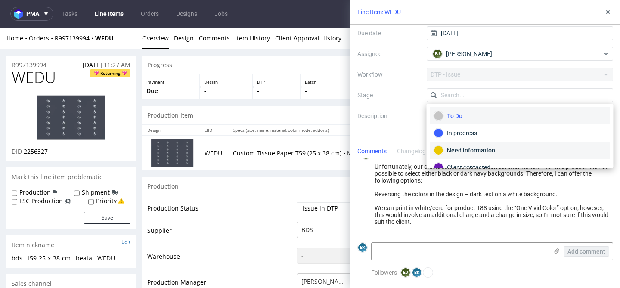
click at [474, 150] on div "Need information" at bounding box center [520, 149] width 172 height 9
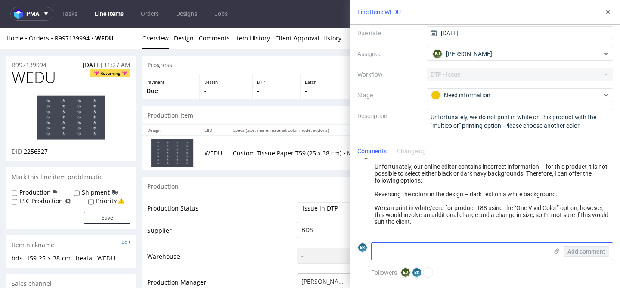
click at [411, 256] on textarea at bounding box center [459, 251] width 176 height 17
type textarea "P"
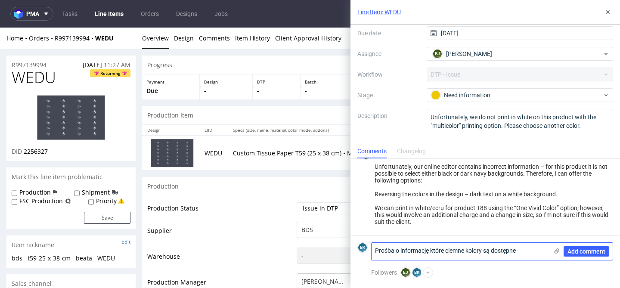
click at [432, 253] on textarea "Prośba o informację które ciemne kolory są dostępne" at bounding box center [459, 251] width 176 height 17
click at [0, 0] on lt-span "informację , które" at bounding box center [0, 0] width 0 height 0
click at [442, 249] on textarea "Prośba o informację, które ciemne kolory są dostępne" at bounding box center [459, 251] width 176 height 17
type textarea "Prośba o informację, które ciemne kolory są dostępne"
click at [591, 249] on span "Add comment" at bounding box center [586, 251] width 38 height 6
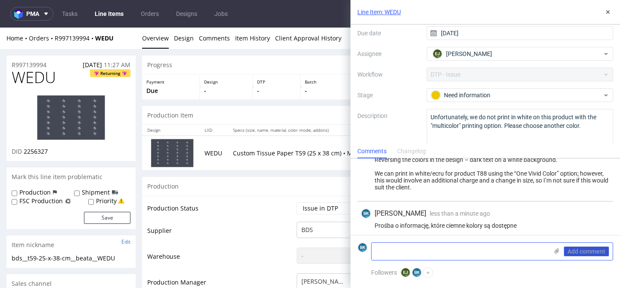
scroll to position [138, 0]
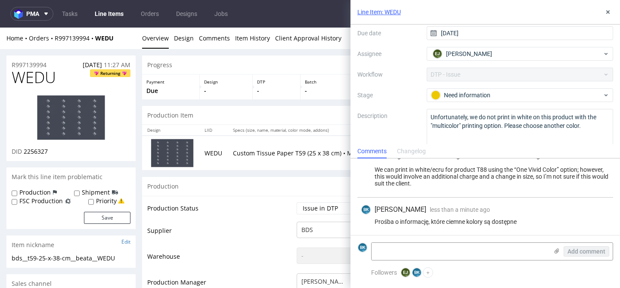
click at [510, 194] on div "EJ Elżbieta Jelińska 1 day ago 24th Sep 2025, 15:38 Unfortunately, our online e…" at bounding box center [485, 150] width 256 height 93
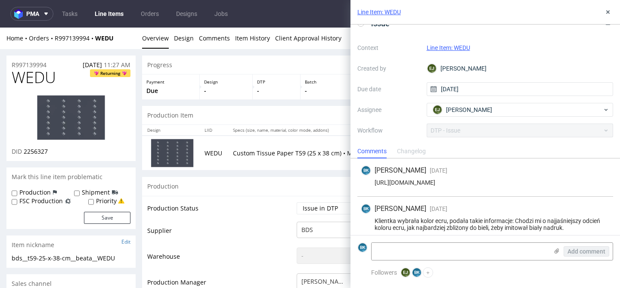
scroll to position [15, 0]
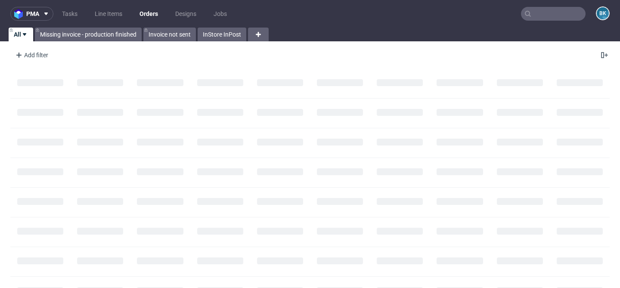
click at [560, 15] on input "text" at bounding box center [553, 14] width 65 height 14
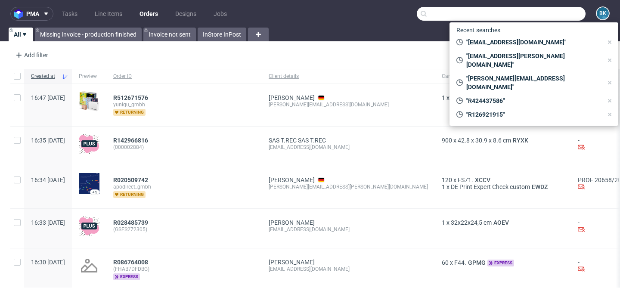
paste input "R721019922"
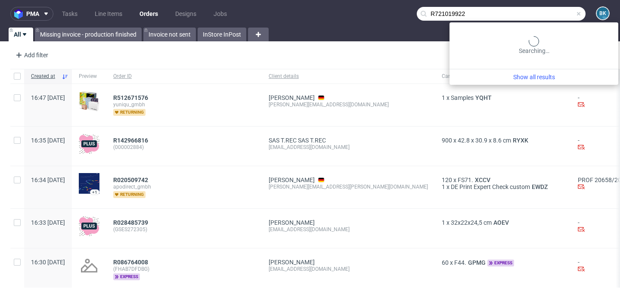
type input "R721019922"
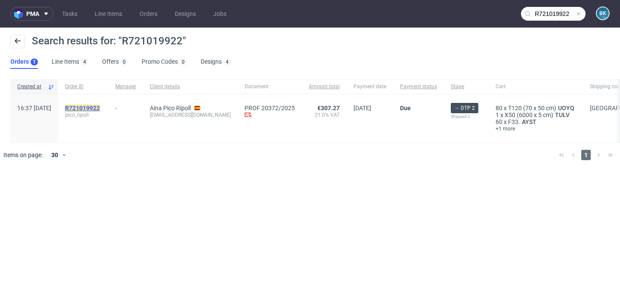
click at [100, 108] on mark "R721019922" at bounding box center [82, 108] width 35 height 7
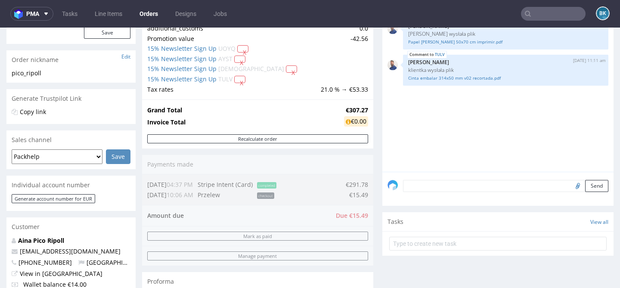
scroll to position [105, 0]
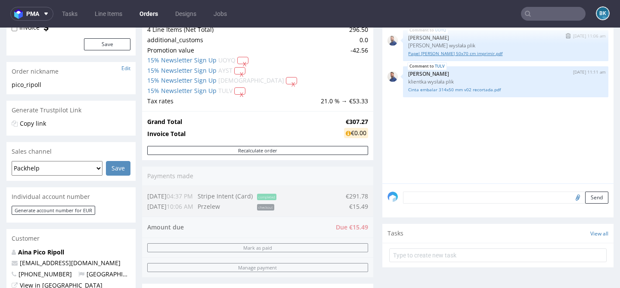
click at [466, 57] on link "Papel [PERSON_NAME] 50x70 cm imprimir.pdf" at bounding box center [505, 53] width 195 height 6
click at [470, 93] on link "Cinta embalar 314x50 mm v02 recortada.pdf" at bounding box center [505, 89] width 195 height 6
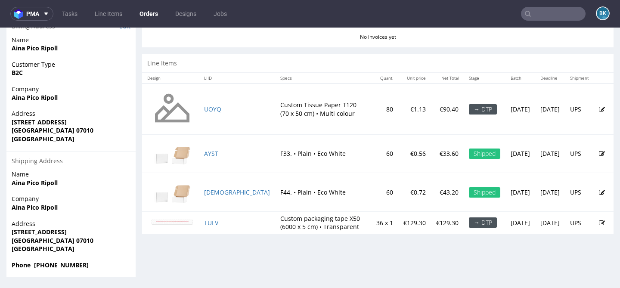
scroll to position [435, 0]
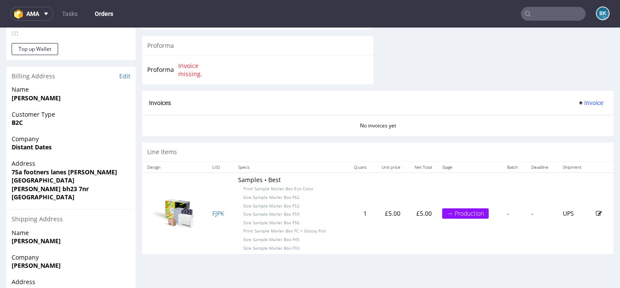
scroll to position [426, 0]
